Goal: Find specific page/section: Find specific page/section

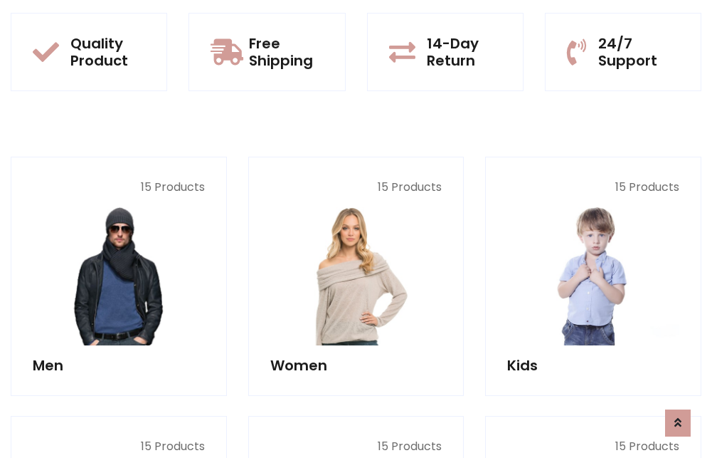
scroll to position [1233, 0]
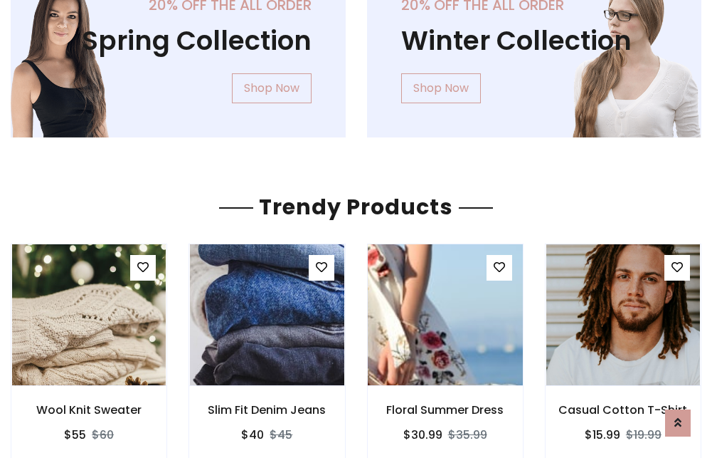
click at [445, 315] on img at bounding box center [445, 315] width 185 height 342
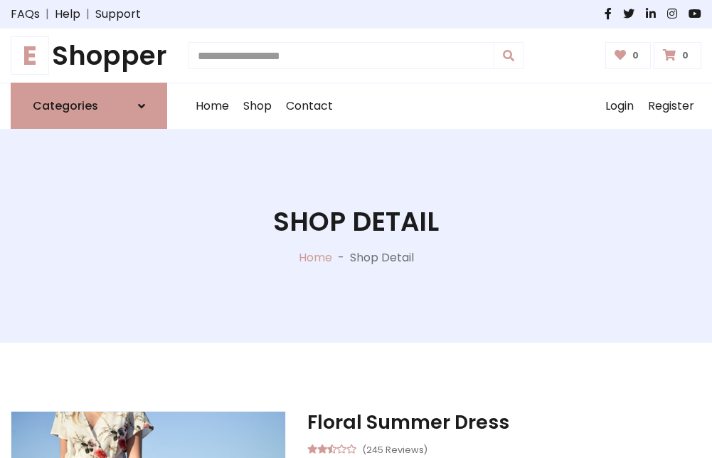
click at [89, 56] on h1 "E Shopper" at bounding box center [89, 55] width 157 height 31
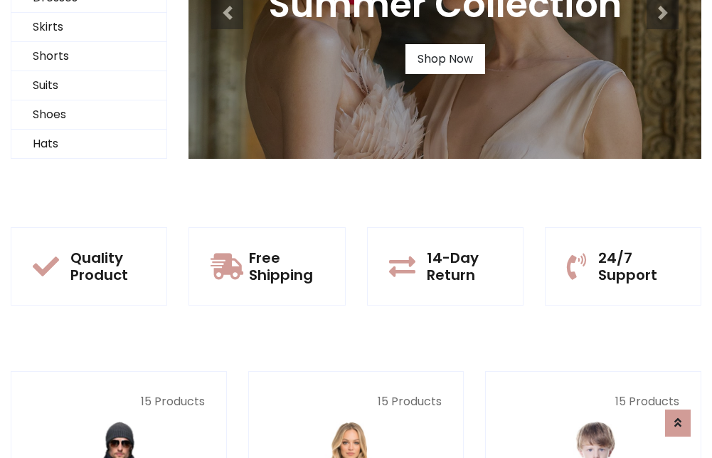
scroll to position [137, 0]
